Goal: Use online tool/utility: Utilize a website feature to perform a specific function

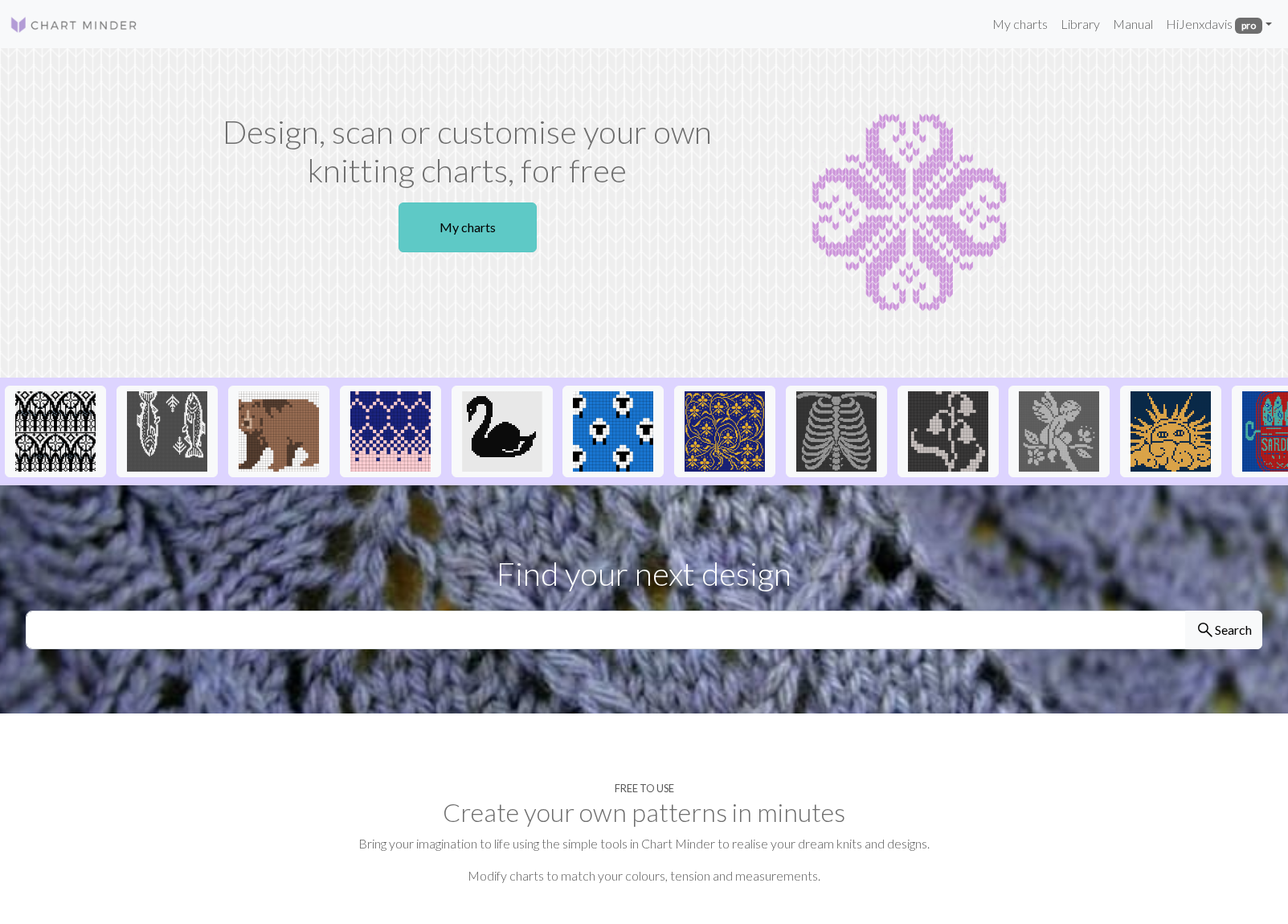
click at [469, 229] on link "My charts" at bounding box center [468, 227] width 138 height 50
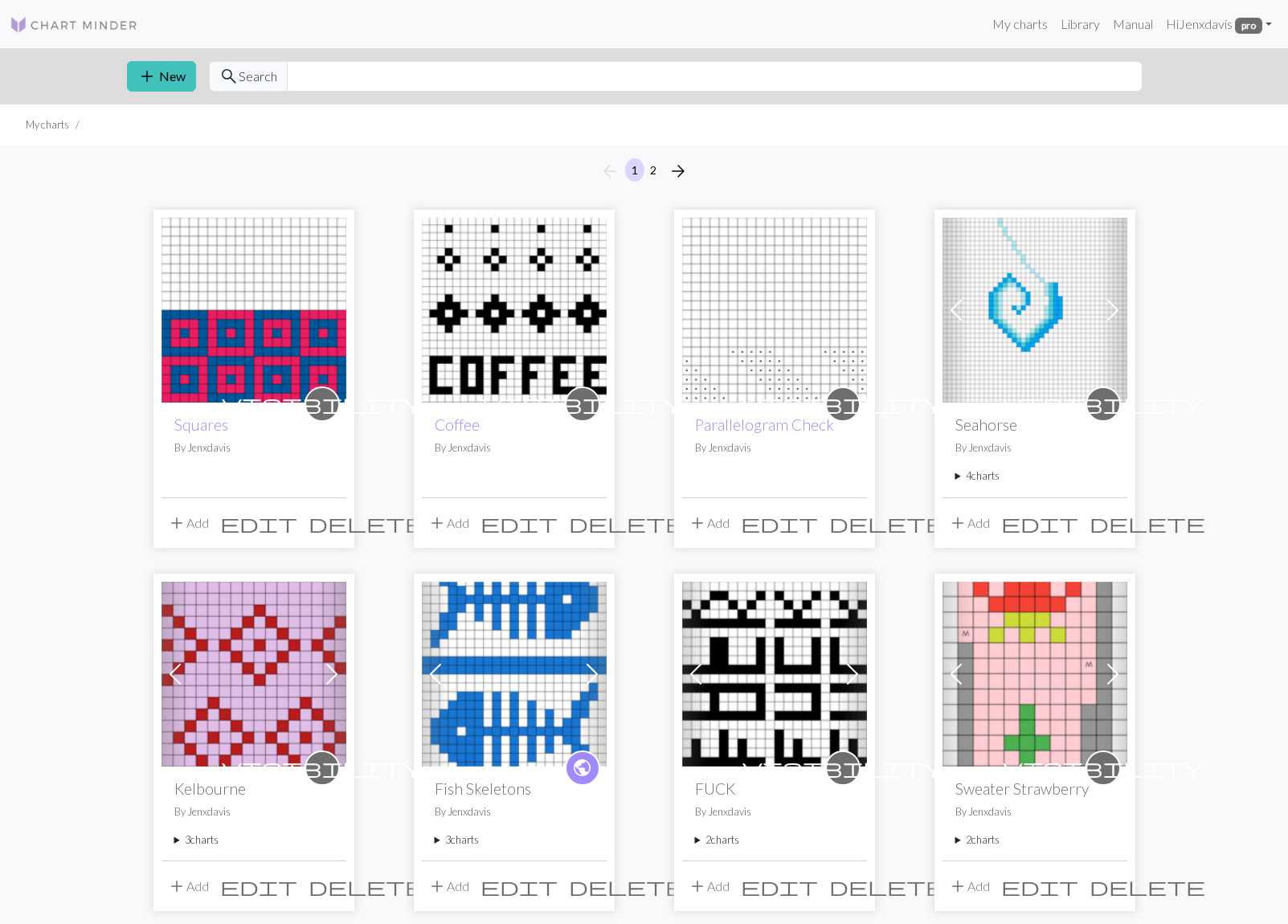
click at [239, 335] on img at bounding box center [254, 310] width 185 height 185
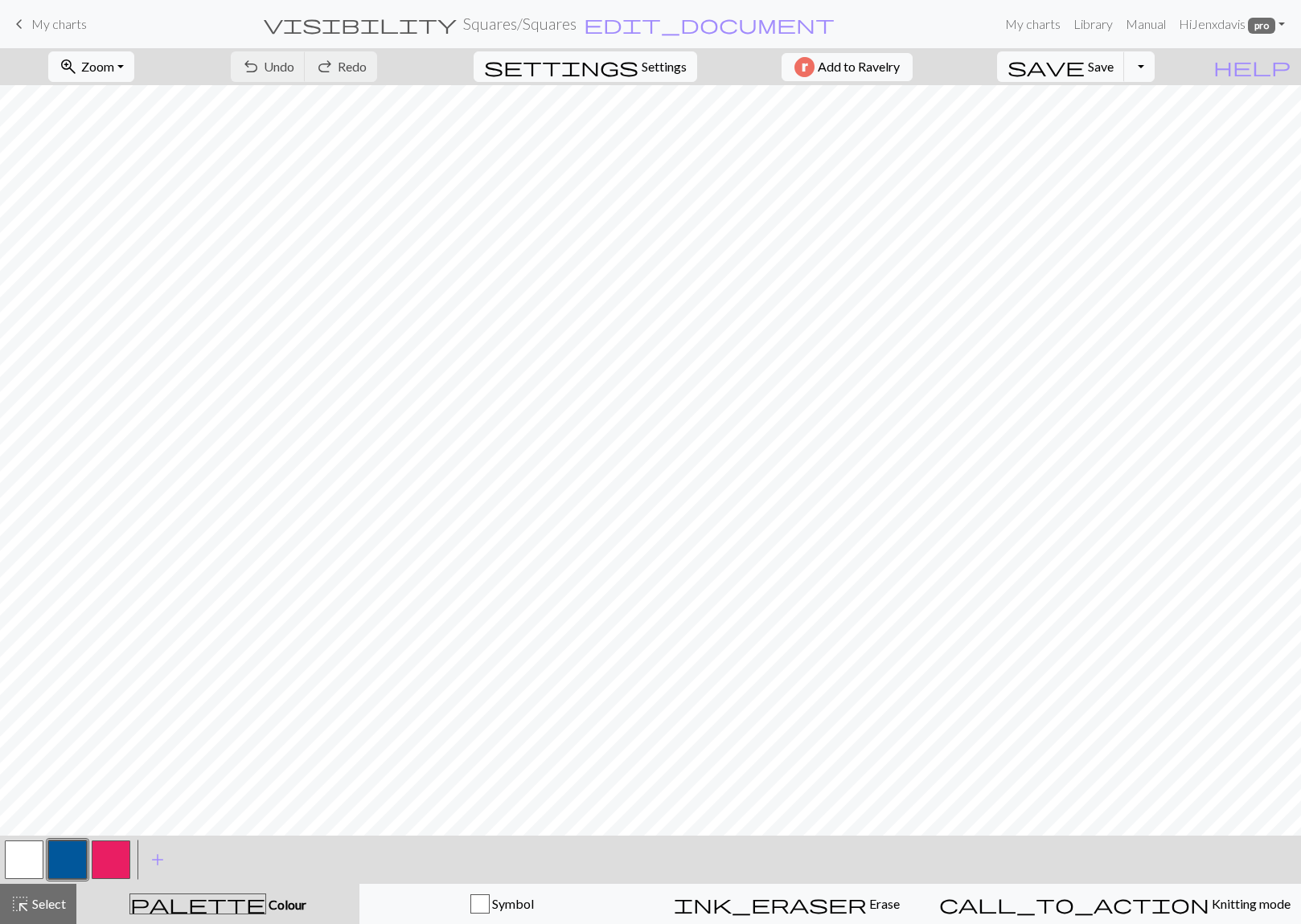
click at [67, 866] on button "button" at bounding box center [67, 861] width 39 height 39
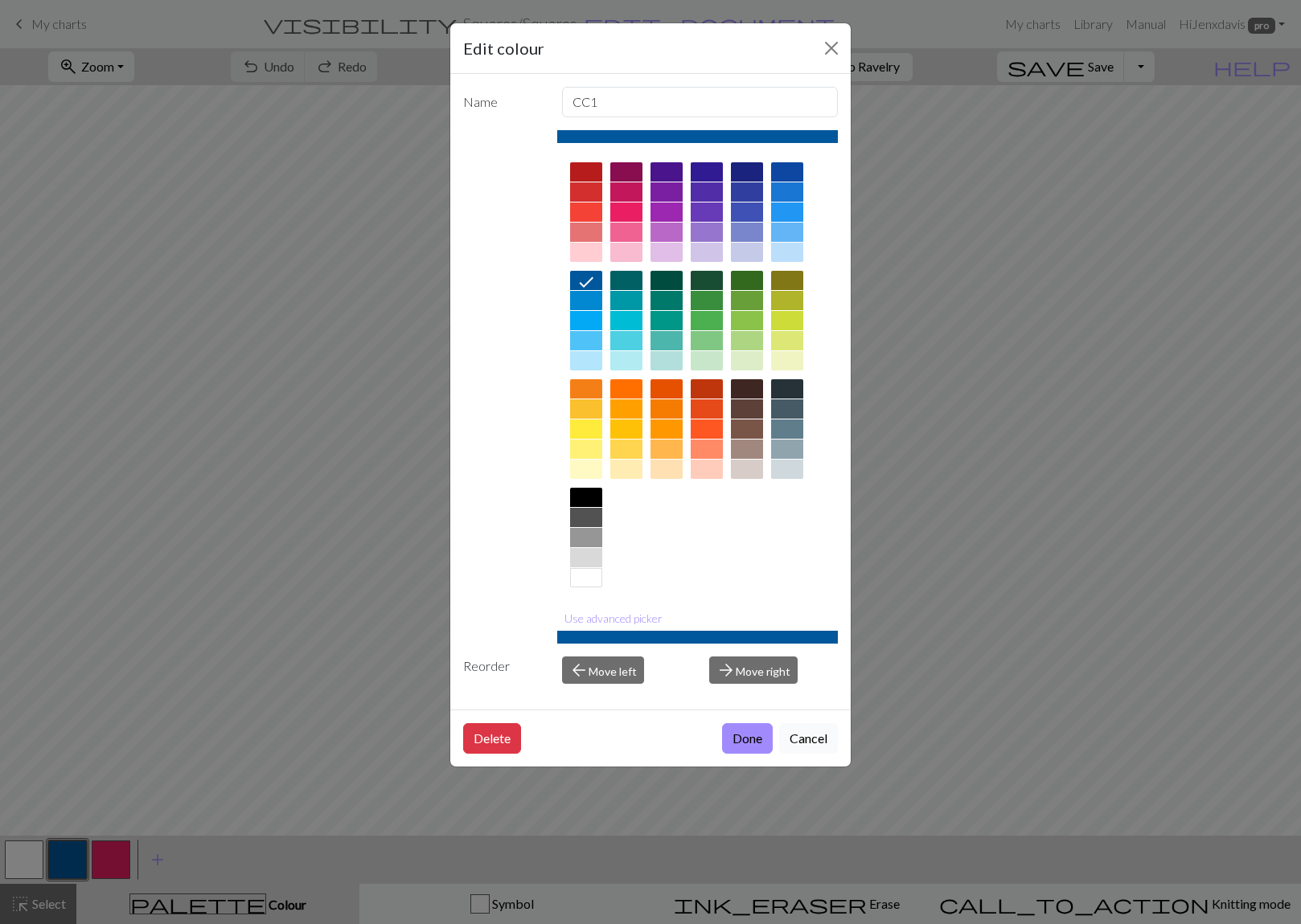
click at [820, 738] on button "Cancel" at bounding box center [808, 738] width 59 height 30
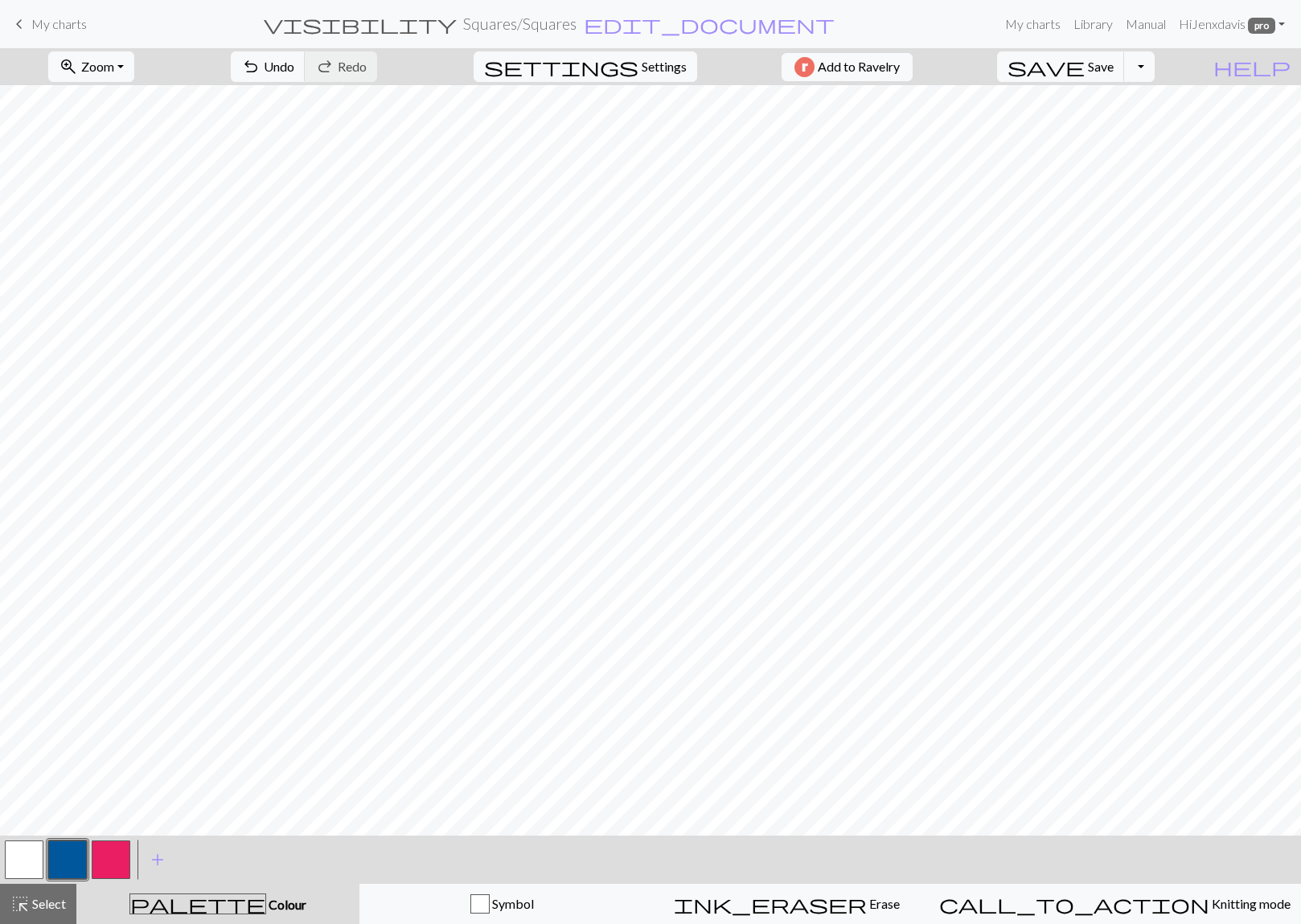
click at [119, 846] on button "button" at bounding box center [111, 861] width 39 height 39
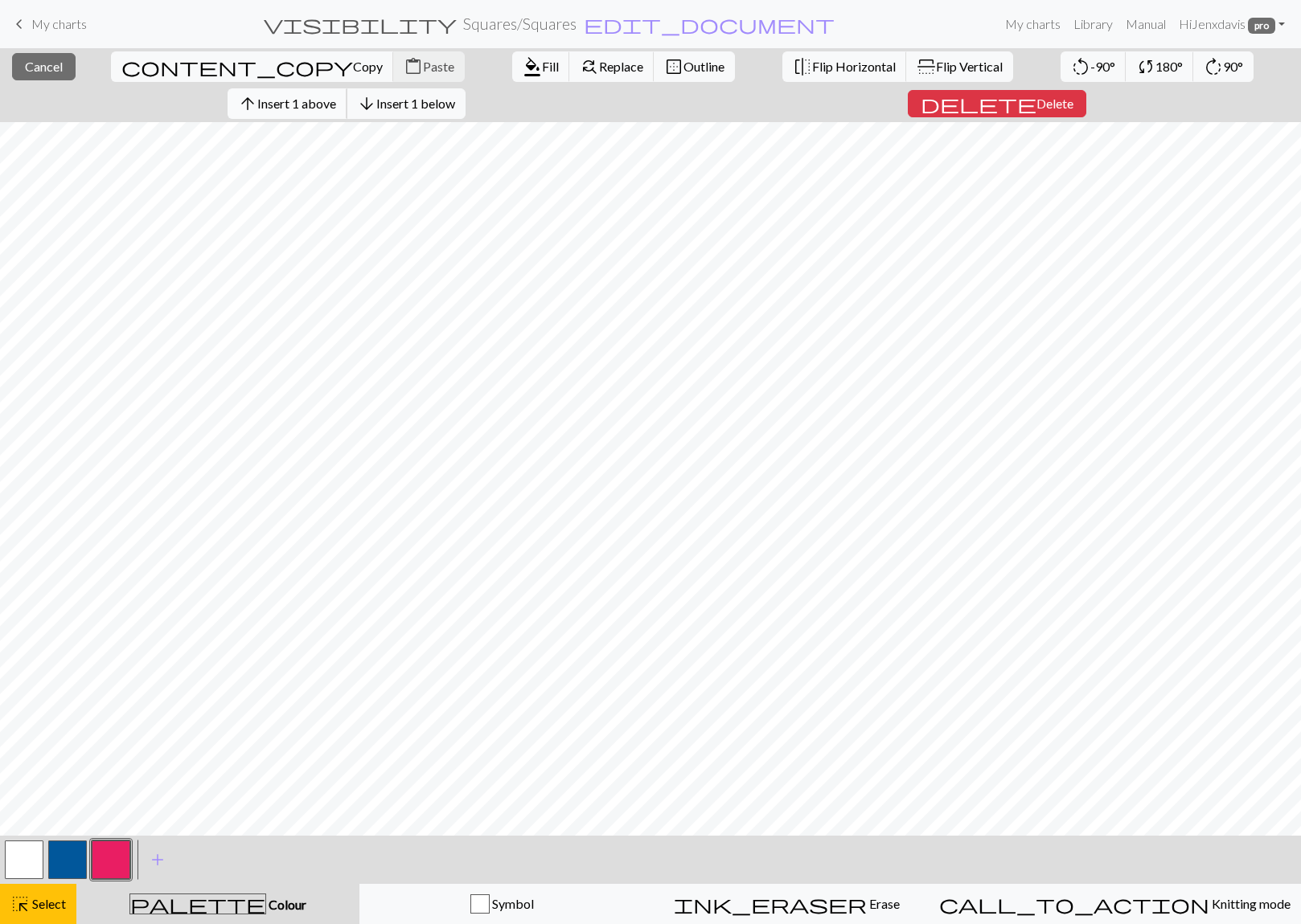
click at [336, 96] on span "Insert 1 above" at bounding box center [297, 103] width 79 height 16
click at [257, 93] on span "arrow_upward" at bounding box center [247, 104] width 19 height 22
click at [336, 96] on span "Insert 1 above" at bounding box center [297, 103] width 79 height 16
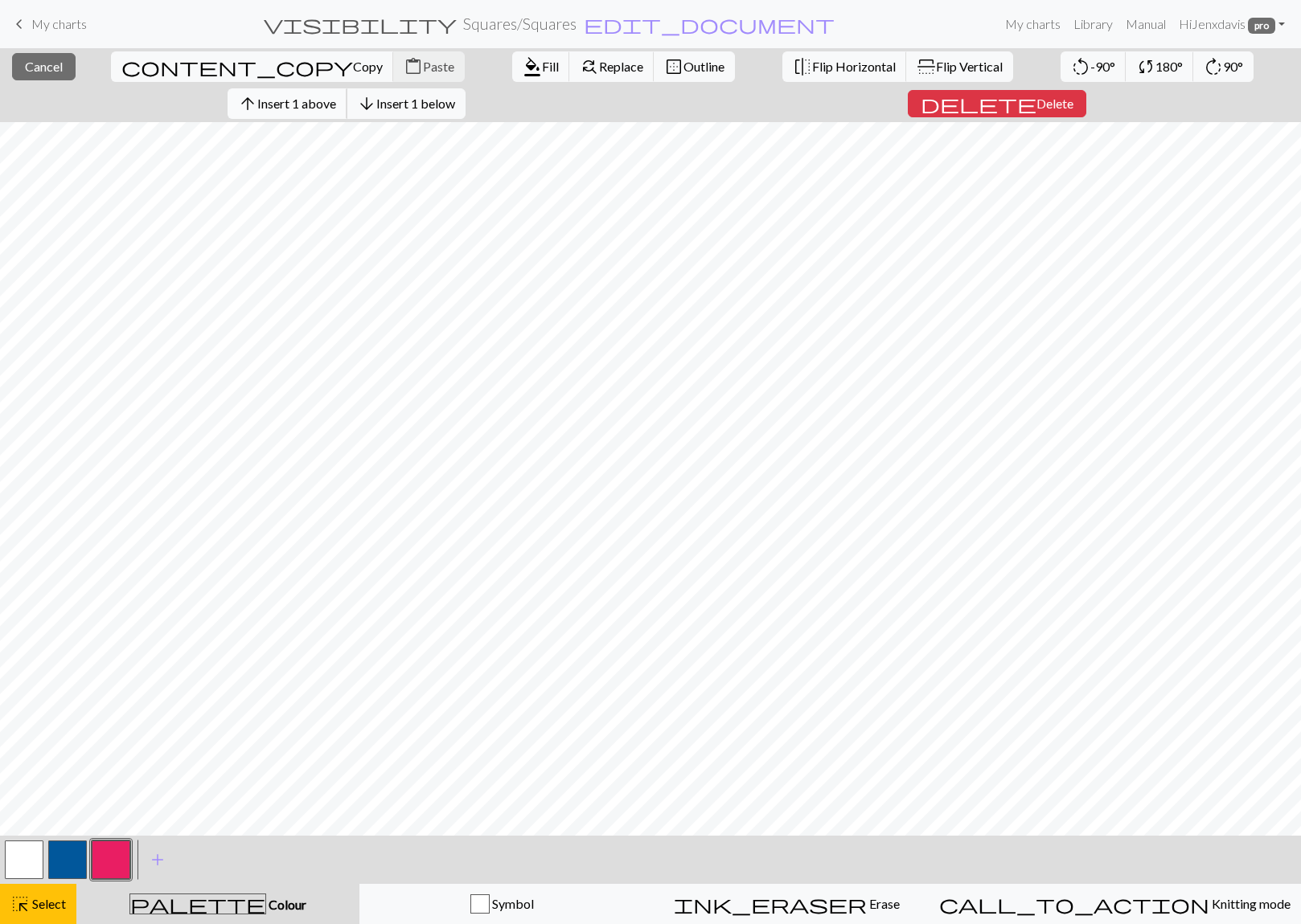
click at [336, 96] on span "Insert 1 above" at bounding box center [297, 103] width 79 height 16
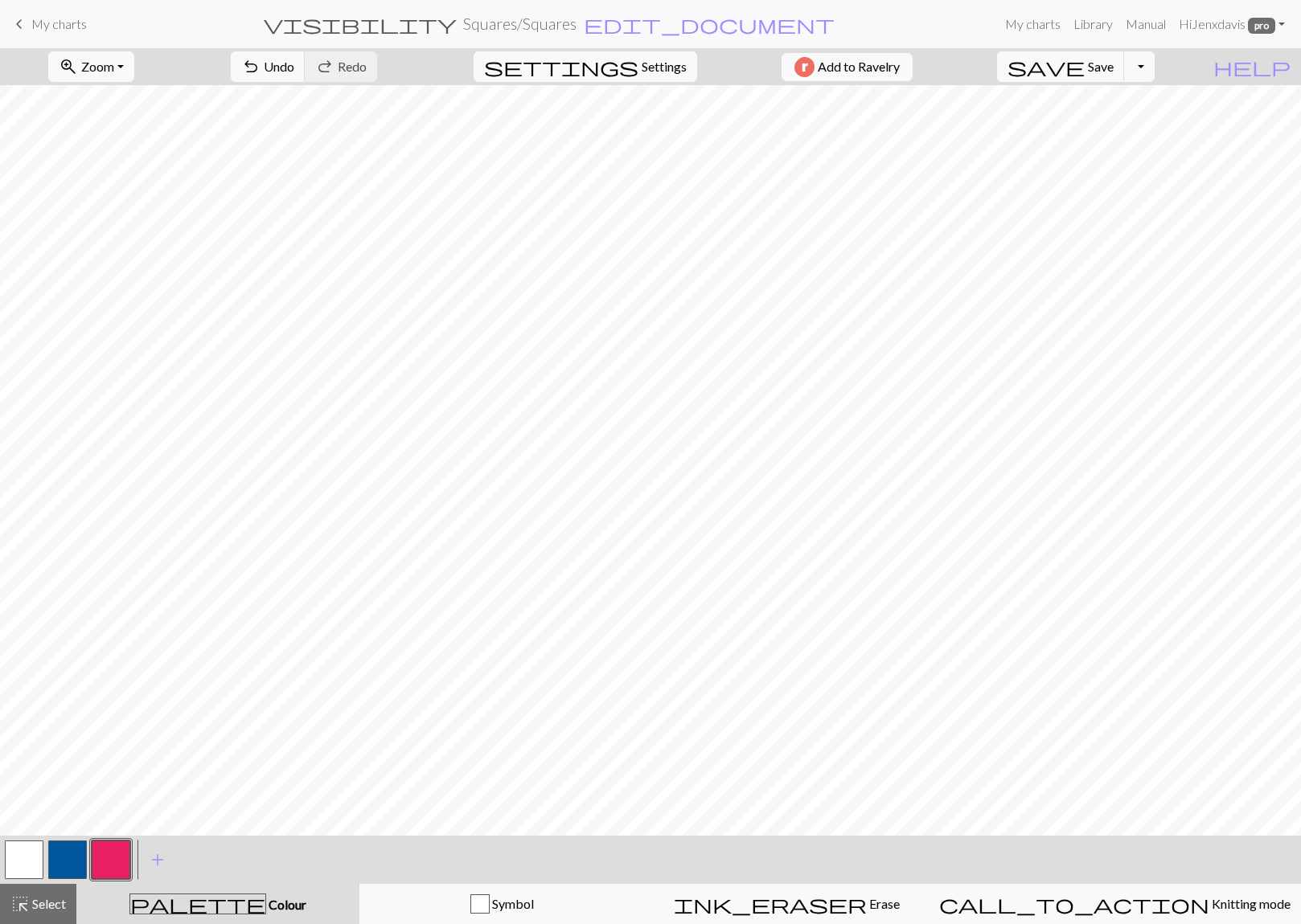
click at [71, 850] on button "button" at bounding box center [67, 861] width 39 height 39
drag, startPoint x: 107, startPoint y: 849, endPoint x: 114, endPoint y: 840, distance: 11.4
click at [108, 849] on button "button" at bounding box center [111, 861] width 39 height 39
click at [1113, 65] on span "Save" at bounding box center [1101, 66] width 26 height 16
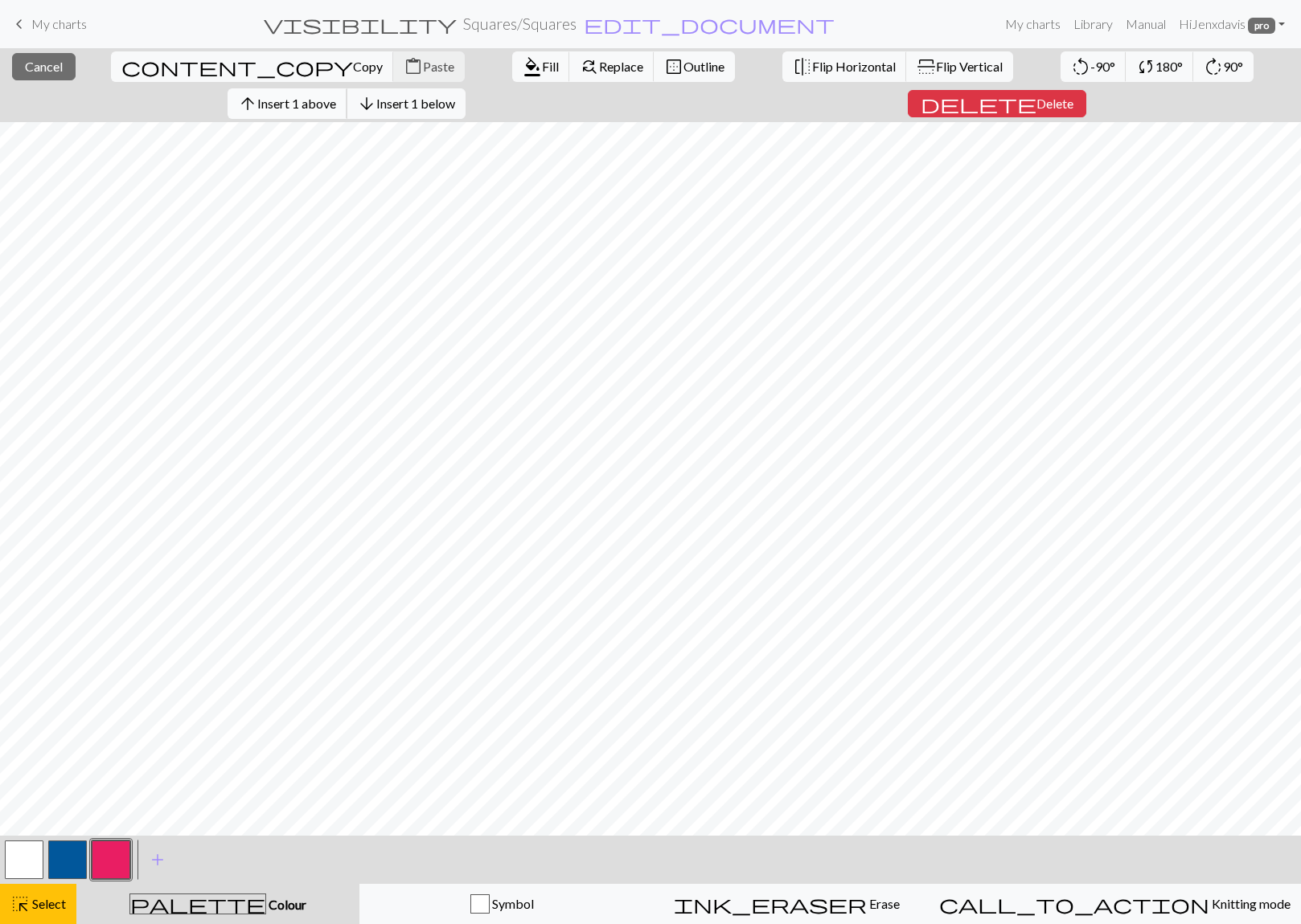
click at [336, 96] on span "Insert 1 above" at bounding box center [297, 103] width 79 height 16
click at [257, 93] on span "arrow_upward" at bounding box center [247, 104] width 19 height 22
click at [336, 96] on span "Insert 2 above" at bounding box center [297, 103] width 79 height 16
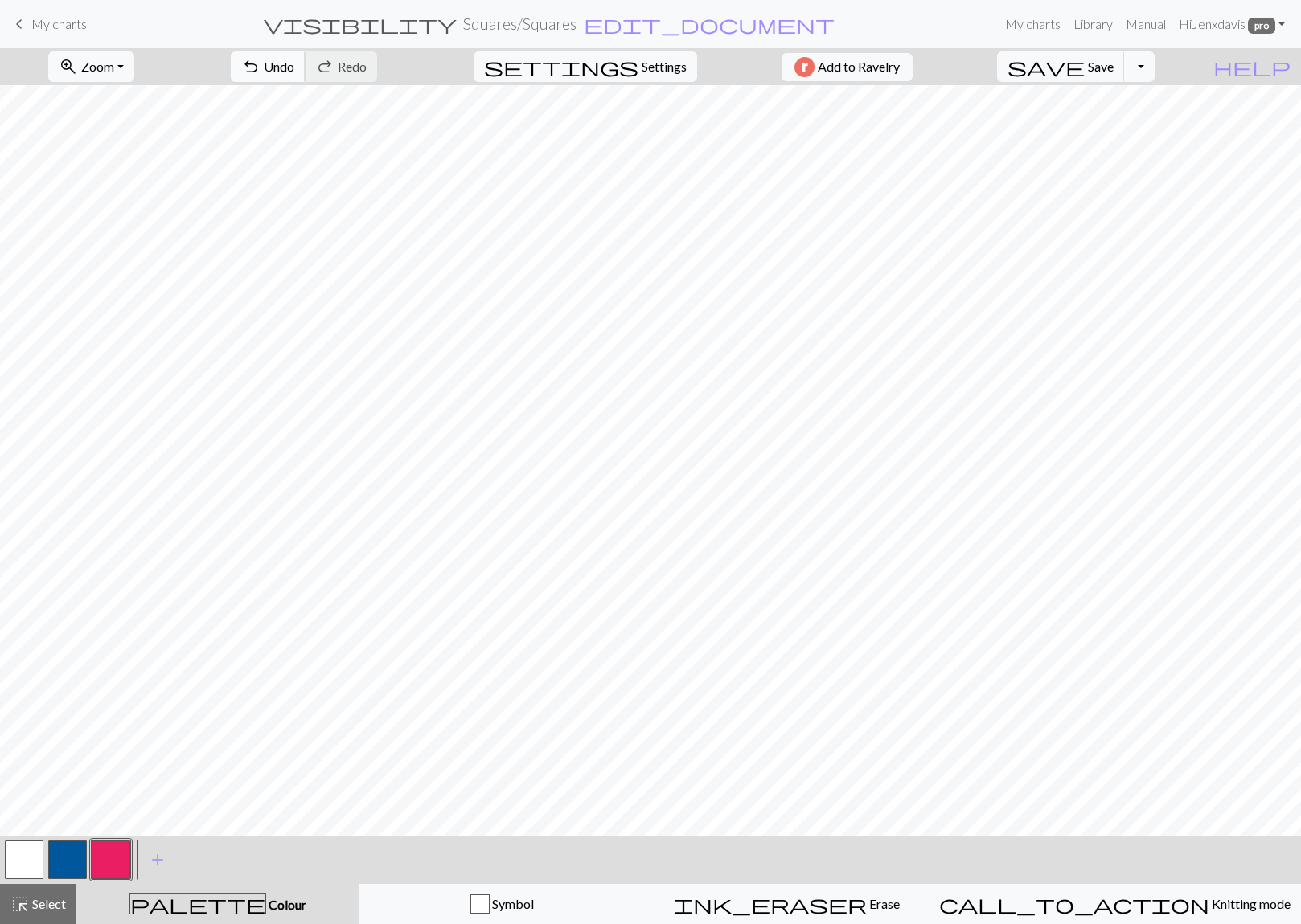
click at [294, 63] on span "Undo" at bounding box center [279, 66] width 30 height 16
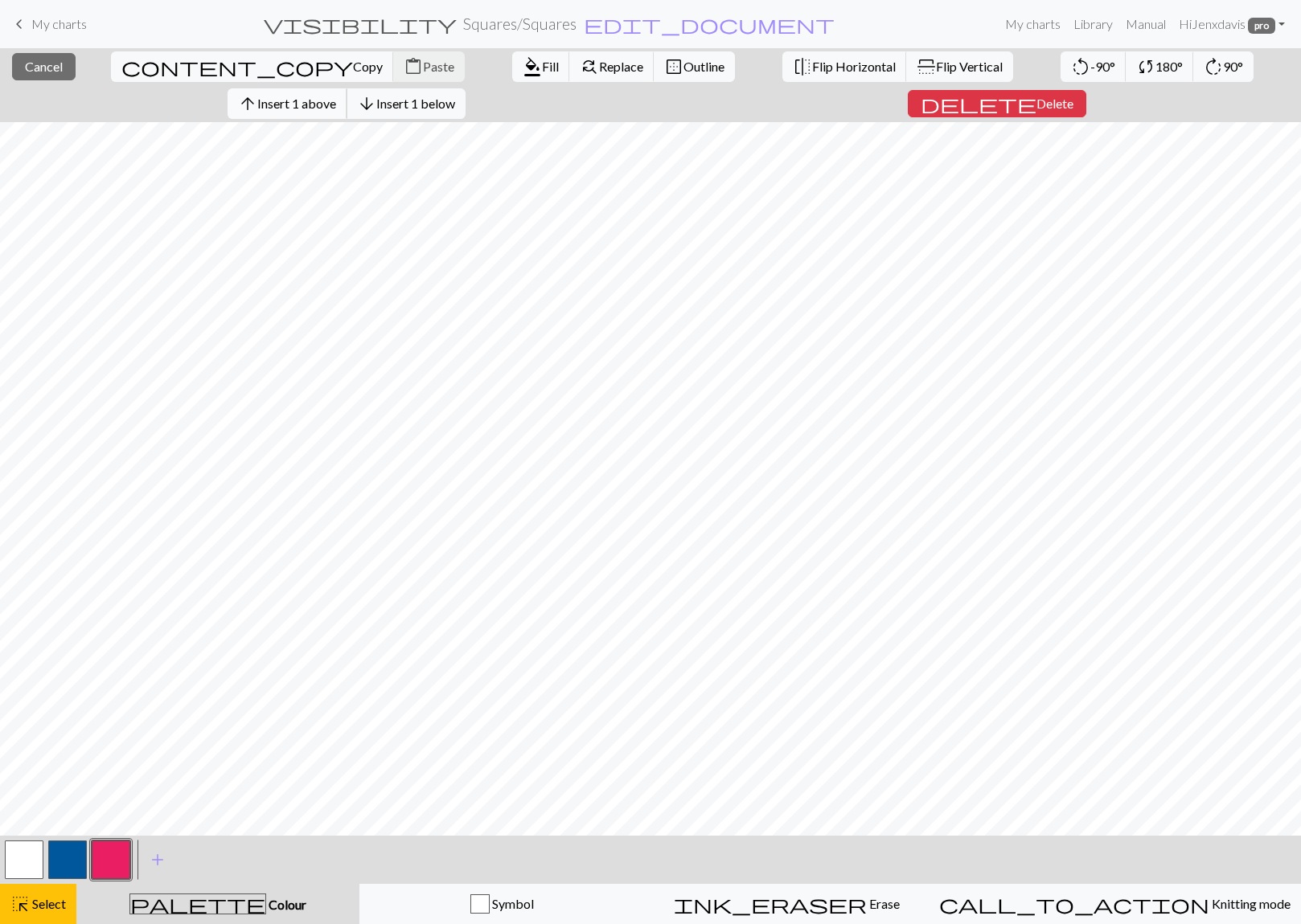
click at [336, 96] on span "Insert 1 above" at bounding box center [297, 103] width 79 height 16
click at [336, 96] on span "Insert 2 above" at bounding box center [297, 103] width 79 height 16
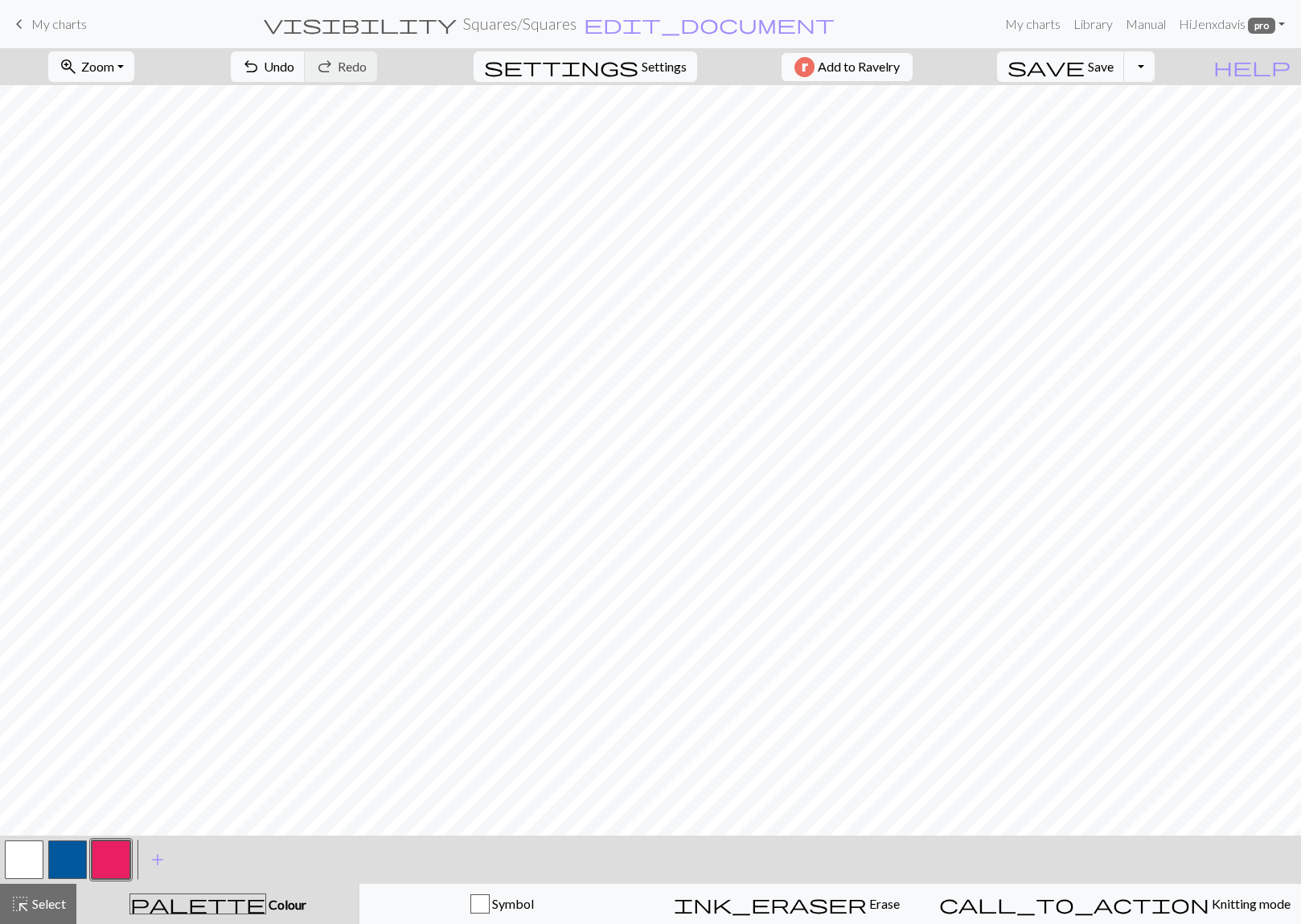
click at [67, 855] on button "button" at bounding box center [67, 861] width 39 height 39
click at [120, 850] on button "button" at bounding box center [111, 861] width 39 height 39
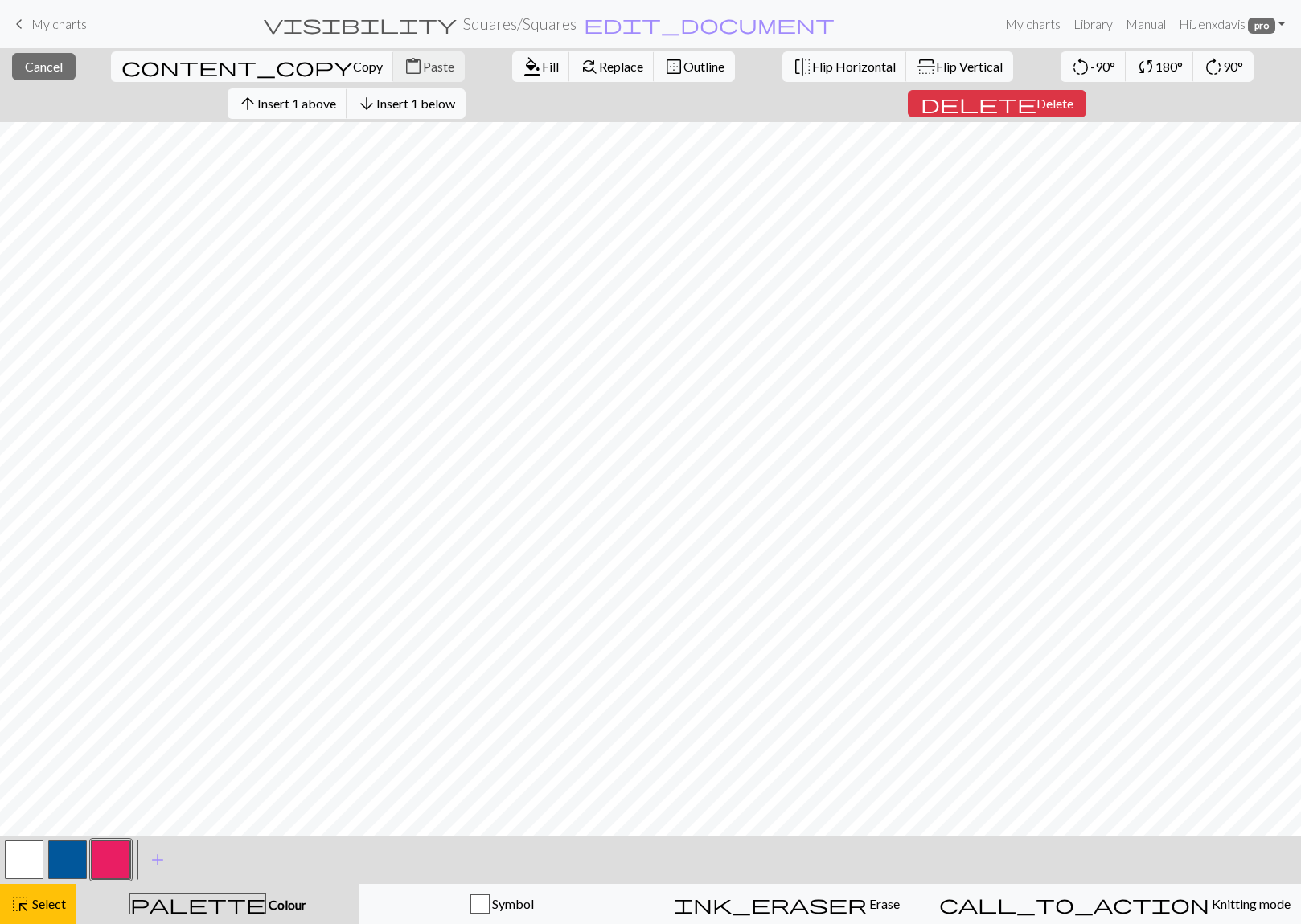
click at [336, 96] on span "Insert 1 above" at bounding box center [297, 103] width 79 height 16
click at [348, 88] on button "arrow_upward Insert 1 above" at bounding box center [287, 103] width 120 height 30
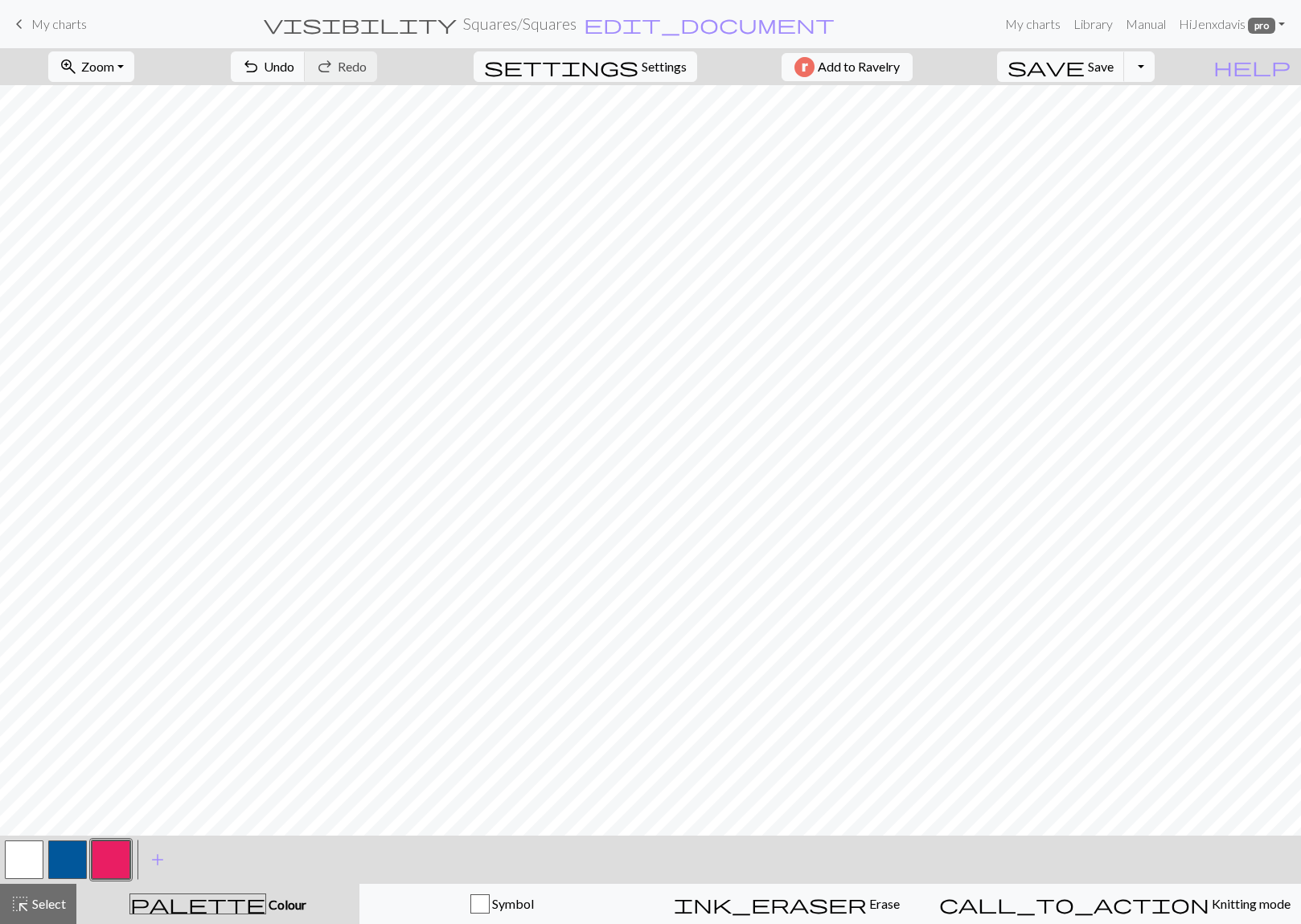
click at [67, 861] on button "button" at bounding box center [67, 861] width 39 height 39
drag, startPoint x: 115, startPoint y: 861, endPoint x: 143, endPoint y: 839, distance: 35.6
click at [115, 861] on button "button" at bounding box center [111, 861] width 39 height 39
click at [1113, 65] on span "Save" at bounding box center [1101, 66] width 26 height 16
